Goal: Information Seeking & Learning: Check status

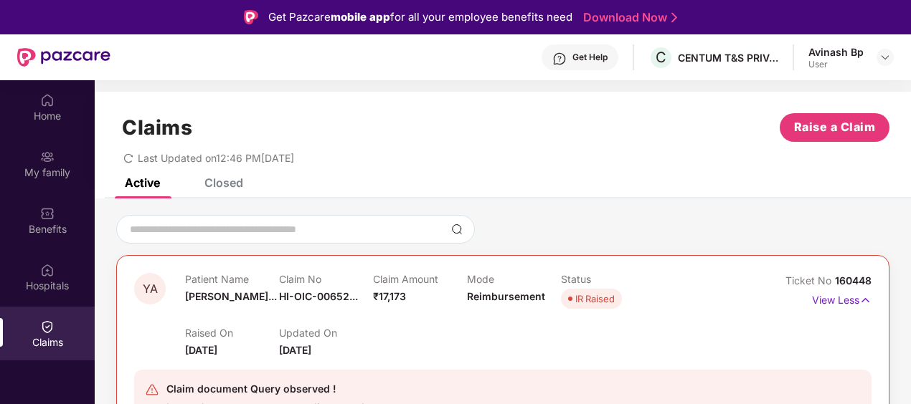
scroll to position [80, 0]
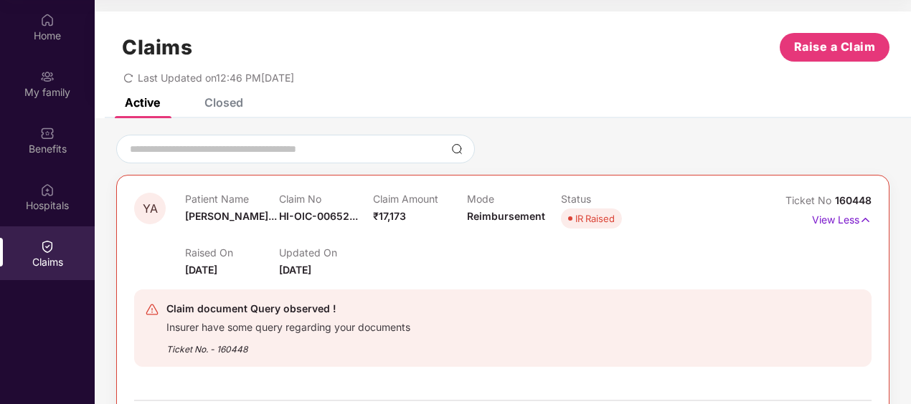
click at [196, 105] on div "Closed" at bounding box center [213, 102] width 60 height 14
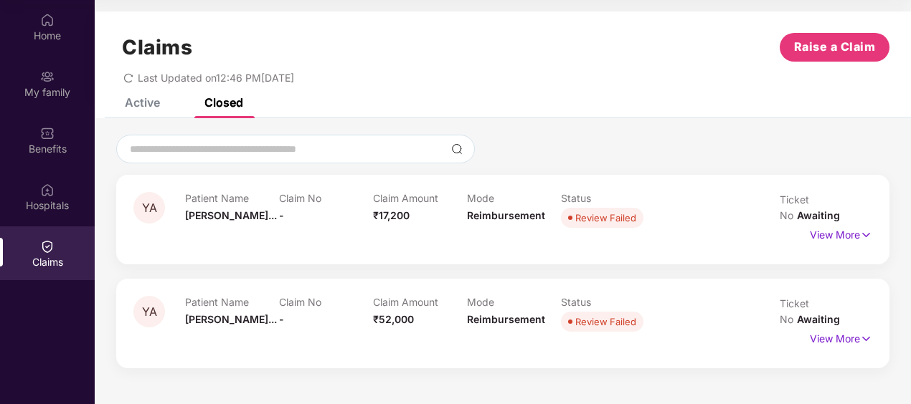
click at [156, 108] on div "Active" at bounding box center [142, 102] width 35 height 14
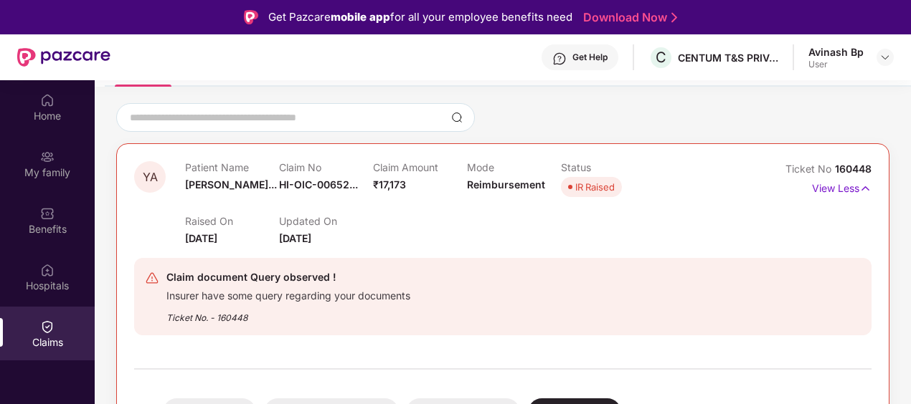
scroll to position [226, 0]
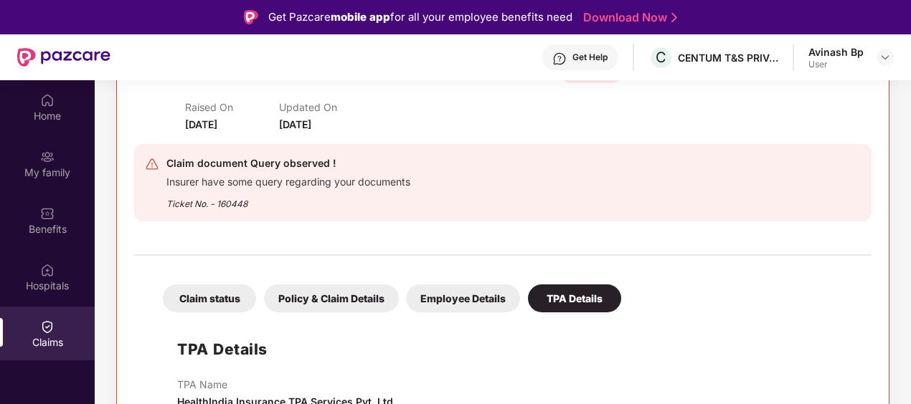
click at [336, 179] on div "Insurer have some query regarding your documents" at bounding box center [288, 180] width 244 height 16
drag, startPoint x: 336, startPoint y: 179, endPoint x: 288, endPoint y: 189, distance: 48.4
click at [288, 189] on div "Ticket No. - 160448" at bounding box center [288, 200] width 244 height 22
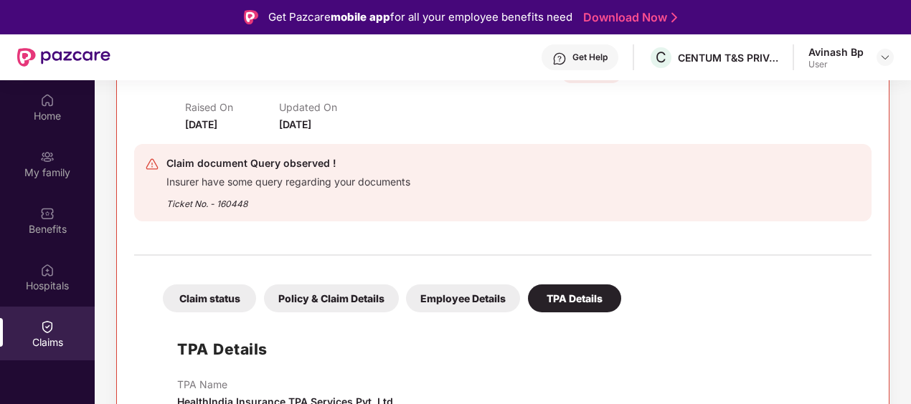
click at [202, 194] on div "Ticket No. - 160448" at bounding box center [288, 200] width 244 height 22
drag, startPoint x: 202, startPoint y: 194, endPoint x: 296, endPoint y: 168, distance: 97.6
click at [296, 168] on div "Claim document Query observed !" at bounding box center [288, 163] width 244 height 17
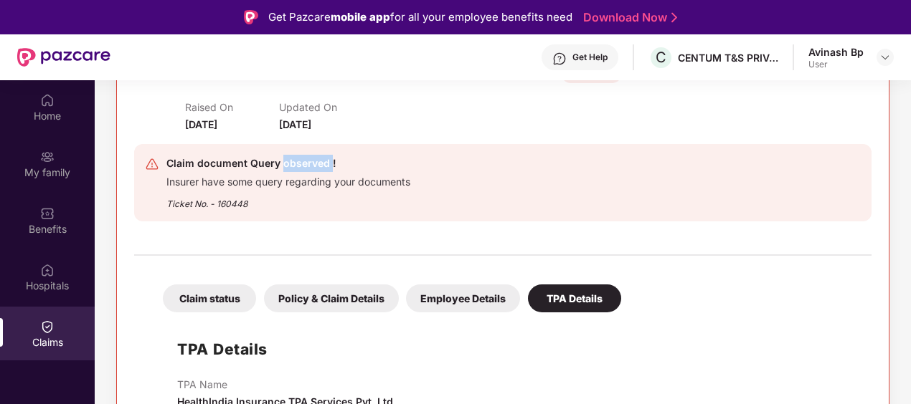
click at [296, 168] on div "Claim document Query observed !" at bounding box center [288, 163] width 244 height 17
drag, startPoint x: 296, startPoint y: 168, endPoint x: 310, endPoint y: 215, distance: 49.2
click at [310, 215] on div "Claim document Query observed ! Insurer have some query regarding your document…" at bounding box center [502, 182] width 737 height 77
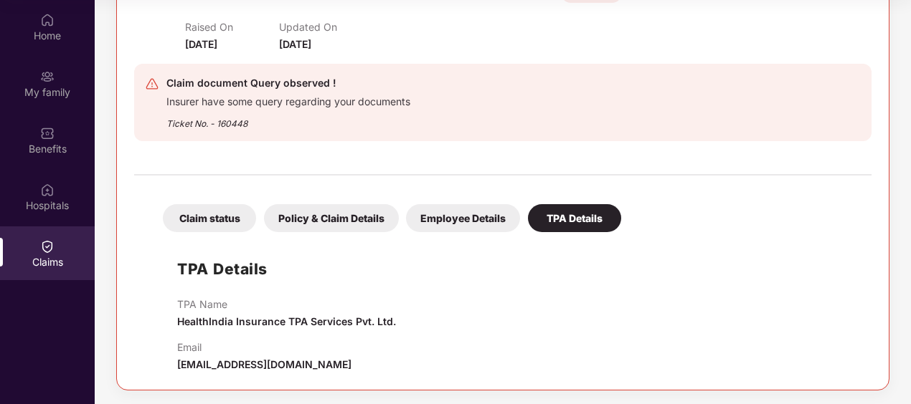
drag, startPoint x: 178, startPoint y: 365, endPoint x: 355, endPoint y: 394, distance: 179.5
click at [355, 394] on div "YA Patient Name [PERSON_NAME]... Claim No HI-OIC-00652... Claim Amount ₹17,173 …" at bounding box center [503, 148] width 816 height 513
copy span "[EMAIL_ADDRESS][DOMAIN_NAME]"
click at [470, 316] on div "TPA Name HealthIndia Insurance TPA Services Pvt. Ltd." at bounding box center [517, 314] width 680 height 32
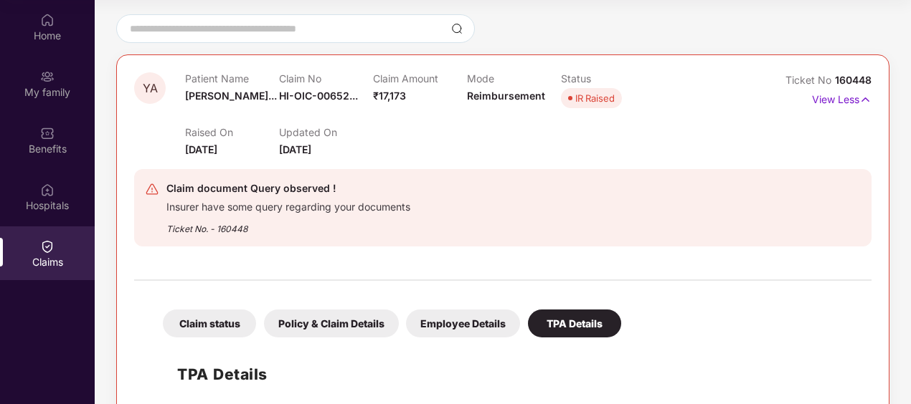
scroll to position [0, 0]
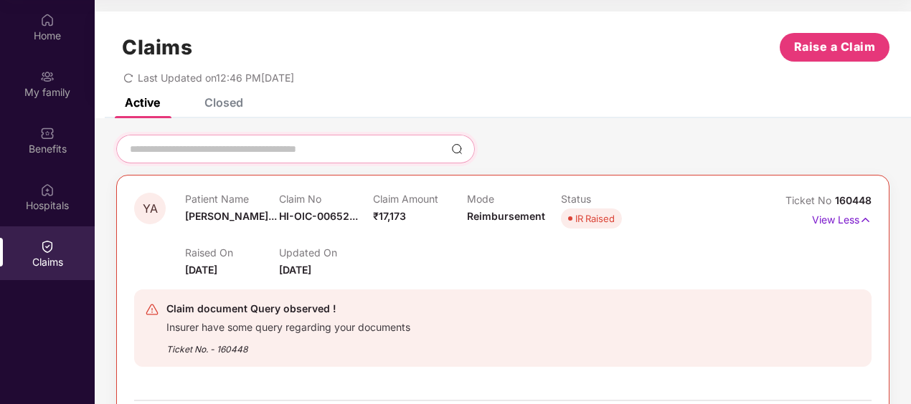
click at [218, 149] on input at bounding box center [286, 149] width 317 height 15
paste input "**********"
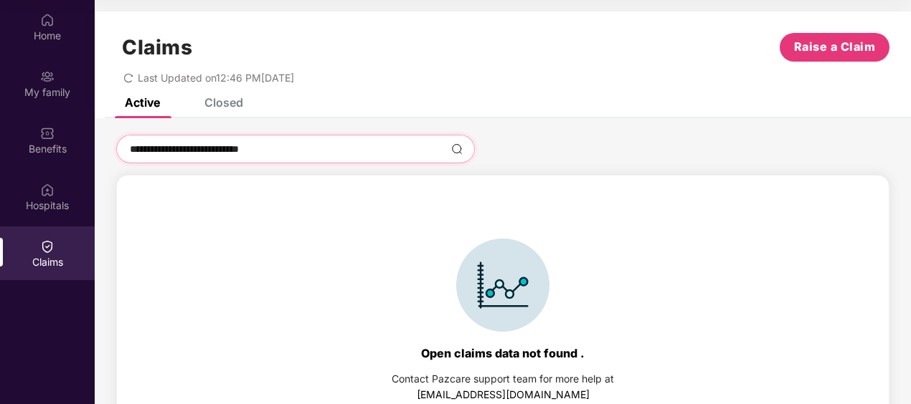
click at [353, 153] on input "**********" at bounding box center [286, 149] width 317 height 15
type input "*"
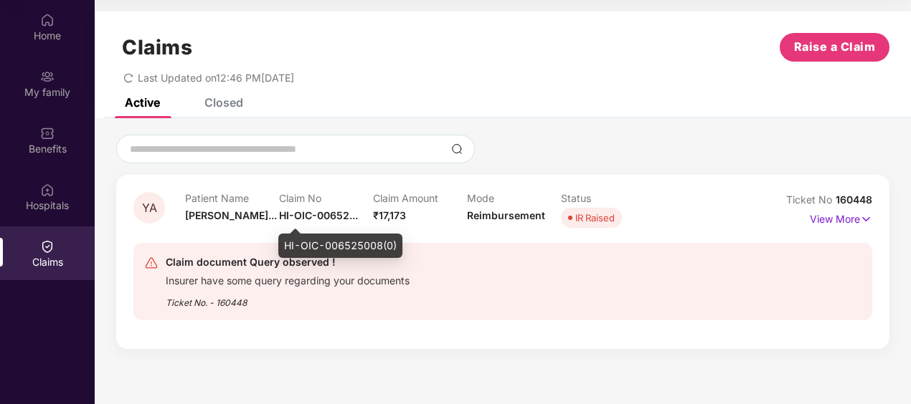
click at [344, 248] on div "HI-OIC-006525008(0)" at bounding box center [340, 246] width 124 height 24
drag, startPoint x: 344, startPoint y: 248, endPoint x: 583, endPoint y: 119, distance: 271.4
click at [583, 119] on div "YA Patient Name [PERSON_NAME]... Claim No HI-OIC-00652... Claim Amount ₹17,173 …" at bounding box center [503, 240] width 816 height 245
